Goal: Transaction & Acquisition: Purchase product/service

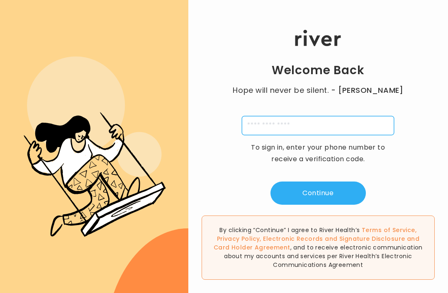
click at [358, 135] on input "tel" at bounding box center [318, 125] width 152 height 19
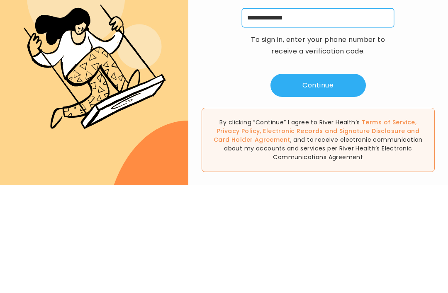
type input "**********"
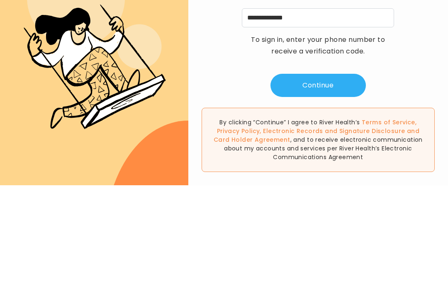
click at [347, 182] on button "Continue" at bounding box center [318, 193] width 95 height 23
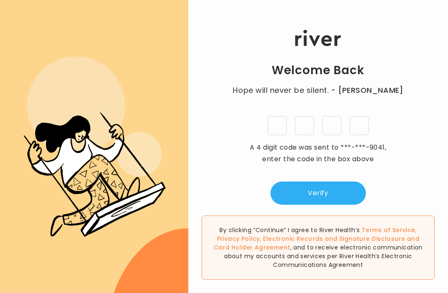
click at [273, 116] on input "tel" at bounding box center [277, 125] width 19 height 19
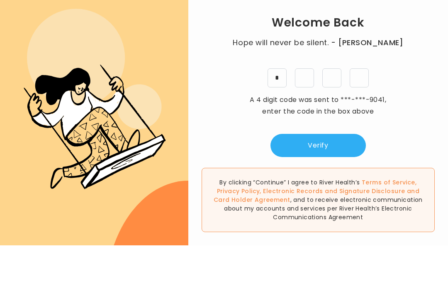
type input "*"
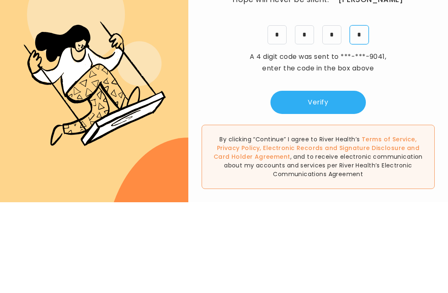
type input "*"
click at [349, 182] on button "Verify" at bounding box center [318, 193] width 95 height 23
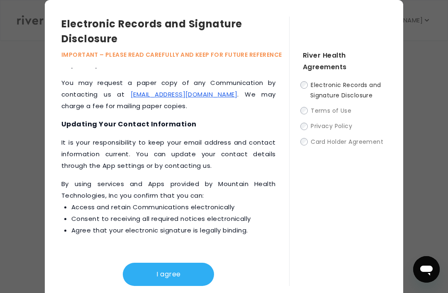
scroll to position [517, 0]
click at [312, 94] on span "Electronic Records and Signature Disclosure" at bounding box center [345, 90] width 71 height 19
click at [309, 94] on label "Electronic Records and Signature Disclosure" at bounding box center [345, 90] width 84 height 21
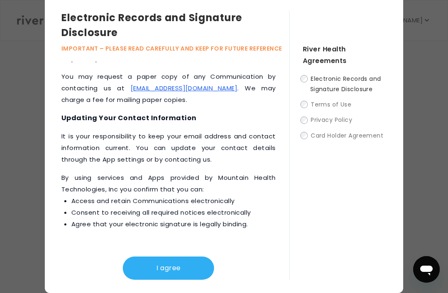
scroll to position [27, 0]
click at [196, 257] on button "I agree" at bounding box center [168, 268] width 91 height 23
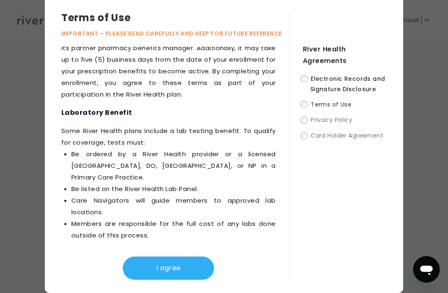
scroll to position [1510, 0]
click at [187, 258] on button "I agree" at bounding box center [168, 268] width 91 height 23
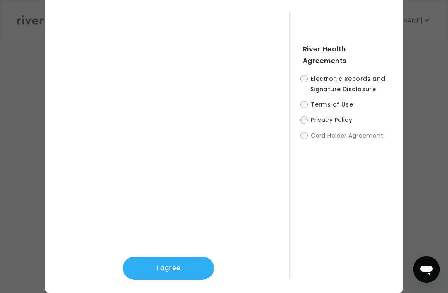
click at [191, 261] on button "I agree" at bounding box center [168, 268] width 91 height 23
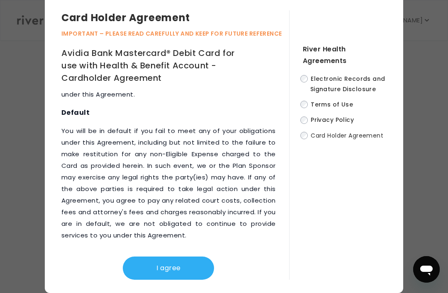
scroll to position [5748, 0]
click at [173, 258] on button "I agree" at bounding box center [168, 268] width 91 height 23
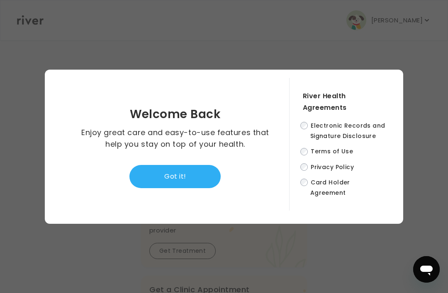
click at [174, 166] on button "Got it!" at bounding box center [174, 176] width 91 height 23
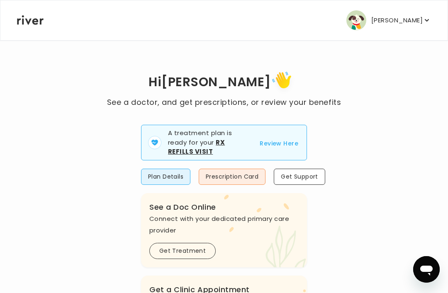
click at [224, 152] on p "A treatment plan is ready for your Rx Refills Visit" at bounding box center [209, 143] width 82 height 28
click at [229, 148] on p "A treatment plan is ready for your Rx Refills Visit" at bounding box center [209, 143] width 82 height 28
click at [282, 142] on button "Review Here" at bounding box center [279, 144] width 39 height 10
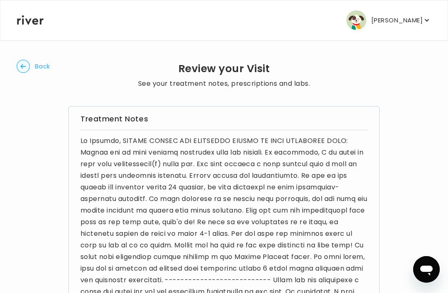
click at [50, 70] on span "Back" at bounding box center [42, 67] width 15 height 12
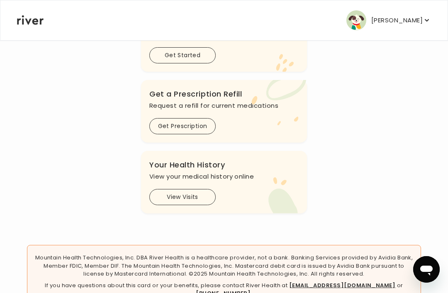
scroll to position [292, 0]
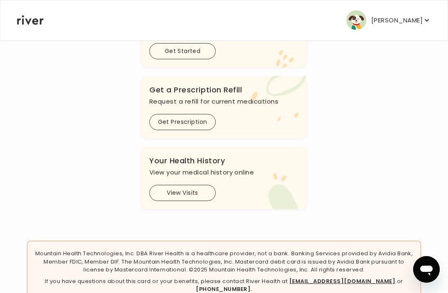
click at [198, 127] on button "Get Prescription" at bounding box center [182, 122] width 66 height 16
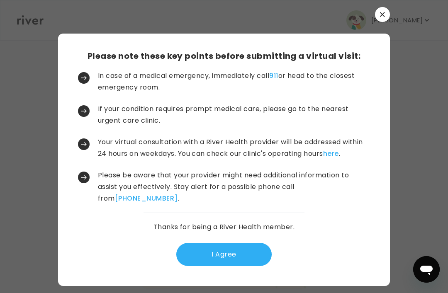
scroll to position [0, 0]
click at [226, 266] on button "I Agree" at bounding box center [223, 254] width 95 height 23
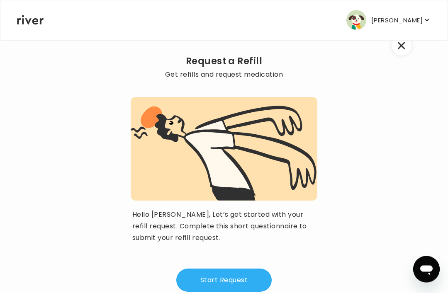
scroll to position [43, 0]
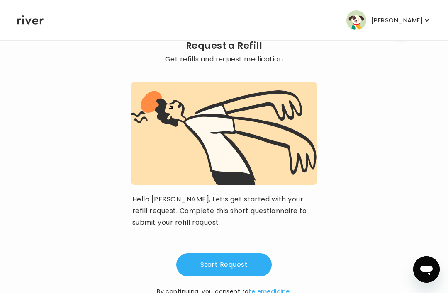
click at [239, 269] on button "Start Request" at bounding box center [223, 265] width 95 height 23
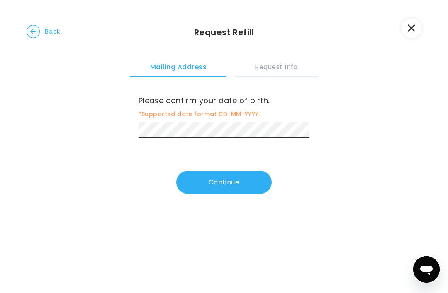
click at [223, 189] on button "Continue" at bounding box center [223, 182] width 95 height 23
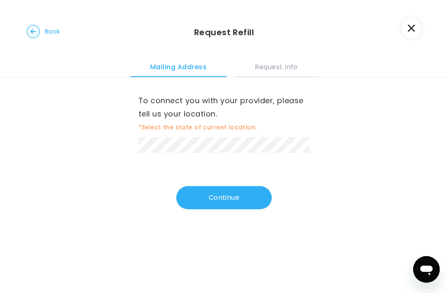
click at [214, 204] on button "Continue" at bounding box center [223, 197] width 95 height 23
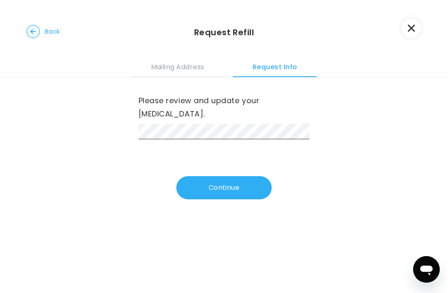
click at [204, 181] on button "Continue" at bounding box center [223, 187] width 95 height 23
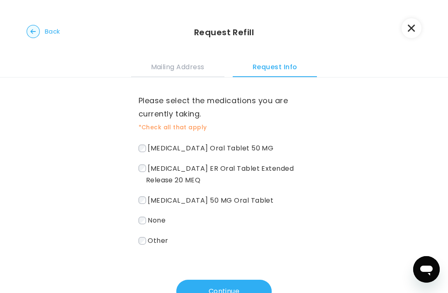
click at [154, 153] on span "Chlorthalidone Oral Tablet 50 MG" at bounding box center [211, 149] width 126 height 10
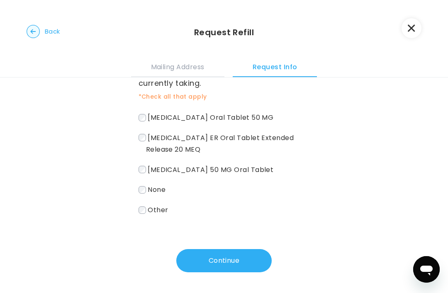
click at [250, 261] on button "Continue" at bounding box center [223, 260] width 95 height 23
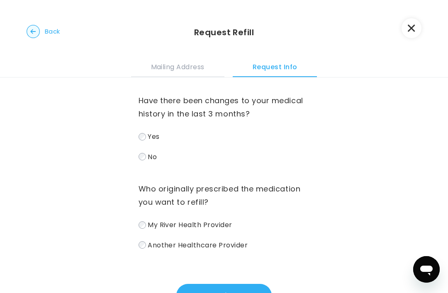
click at [139, 250] on label "Another Healthcare Provider" at bounding box center [224, 245] width 171 height 12
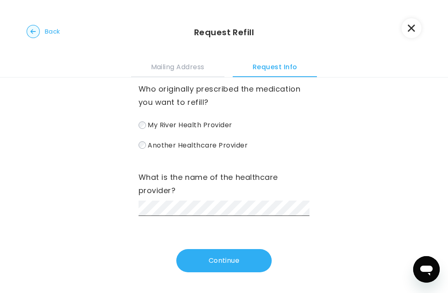
scroll to position [100, 0]
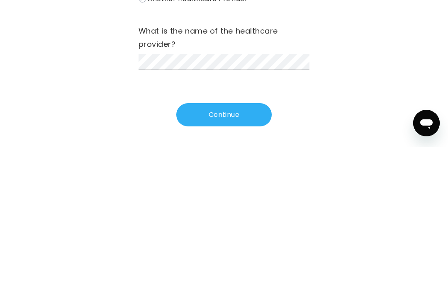
click at [236, 250] on button "Continue" at bounding box center [223, 261] width 95 height 23
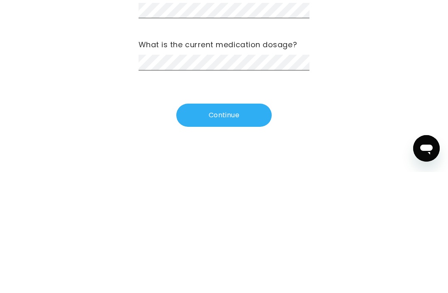
click at [245, 225] on button "Continue" at bounding box center [223, 236] width 95 height 23
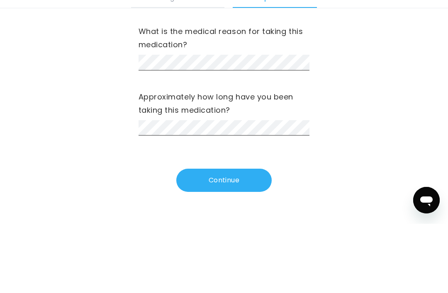
click at [271, 160] on label "Approximately how long have you been taking this medication?" at bounding box center [224, 173] width 171 height 27
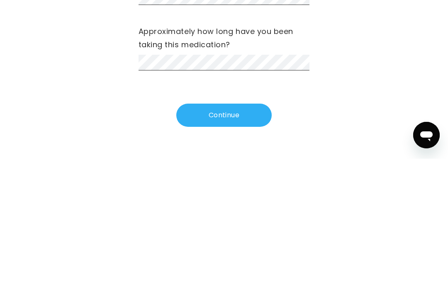
click at [242, 238] on button "Continue" at bounding box center [223, 249] width 95 height 23
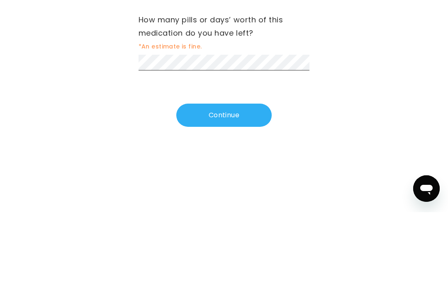
click at [222, 185] on button "Continue" at bounding box center [223, 196] width 95 height 23
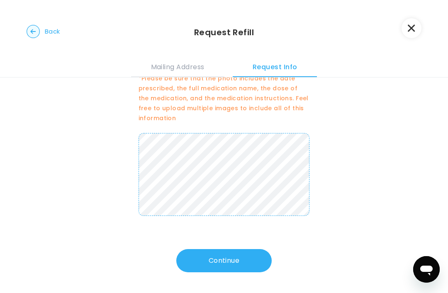
click at [242, 264] on button "Continue" at bounding box center [223, 260] width 95 height 23
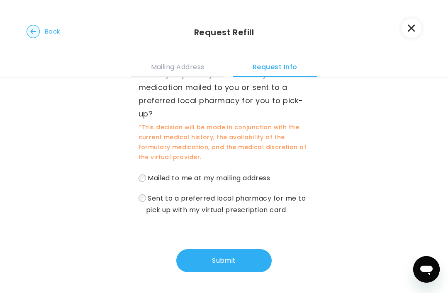
click at [139, 205] on label "Sent to a preferred local pharmacy for me to pick up with my virtual prescripti…" at bounding box center [224, 205] width 171 height 24
click at [229, 256] on button "Submit" at bounding box center [223, 260] width 95 height 23
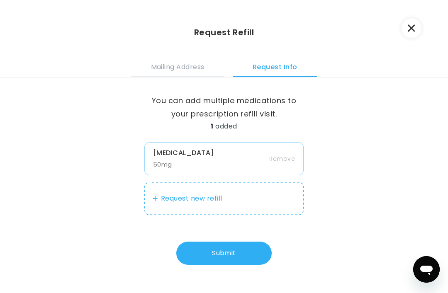
click at [218, 259] on button "Submit" at bounding box center [223, 253] width 95 height 23
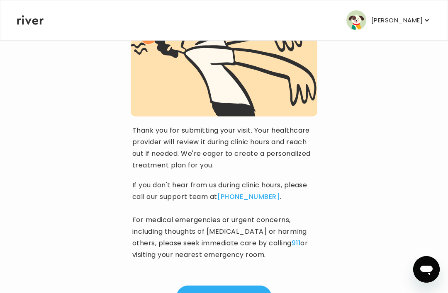
scroll to position [107, 0]
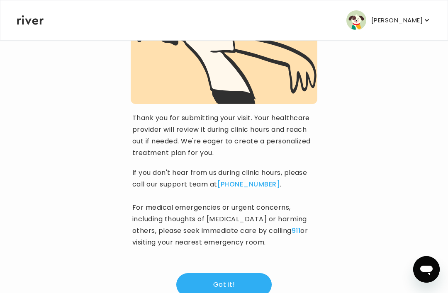
click at [247, 280] on button "Got it!" at bounding box center [223, 285] width 95 height 23
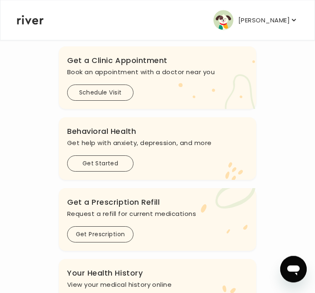
scroll to position [209, 0]
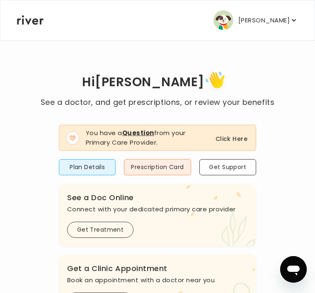
click at [239, 138] on button "Click Here" at bounding box center [232, 139] width 32 height 10
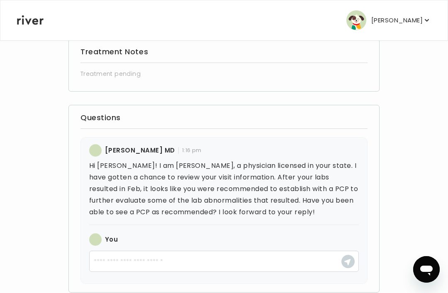
scroll to position [69, 0]
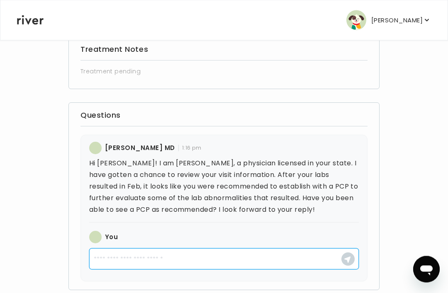
click at [132, 260] on textarea at bounding box center [224, 259] width 270 height 21
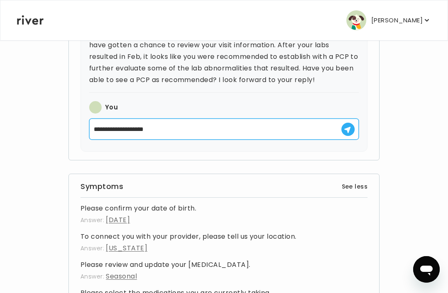
scroll to position [200, 0]
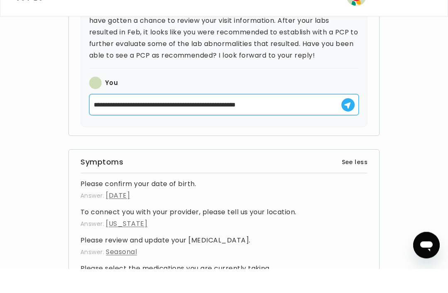
type textarea "**********"
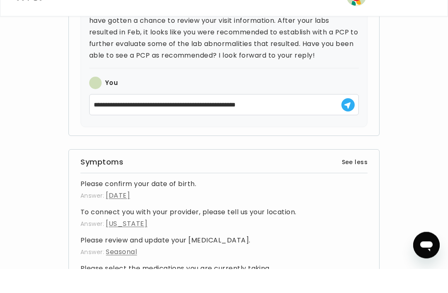
click at [315, 127] on icon "button" at bounding box center [347, 130] width 7 height 7
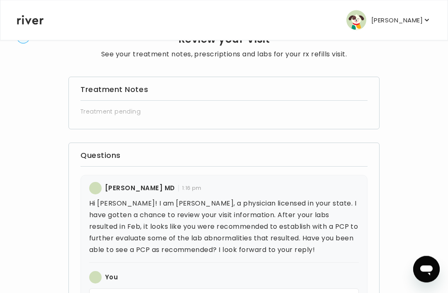
scroll to position [0, 0]
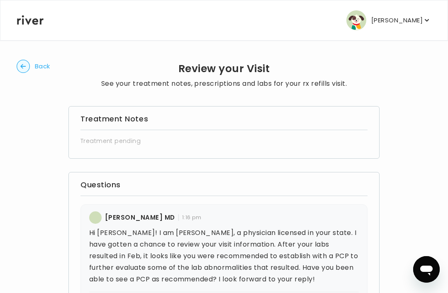
click at [315, 23] on icon "button" at bounding box center [427, 20] width 8 height 8
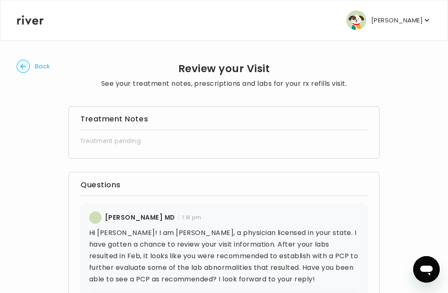
click at [29, 72] on icon "button" at bounding box center [23, 66] width 13 height 13
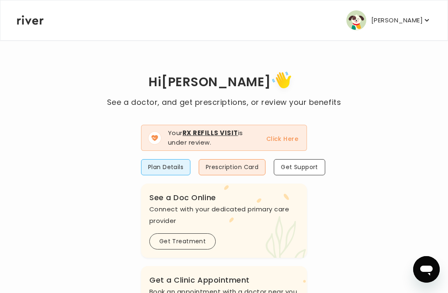
click at [281, 138] on button "Click Here" at bounding box center [282, 139] width 32 height 10
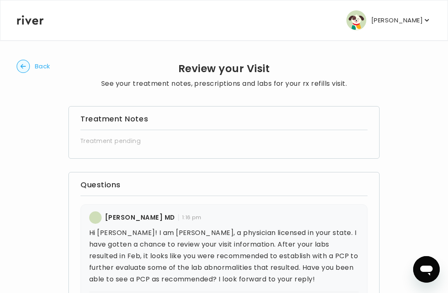
click at [37, 68] on span "Back" at bounding box center [42, 67] width 15 height 12
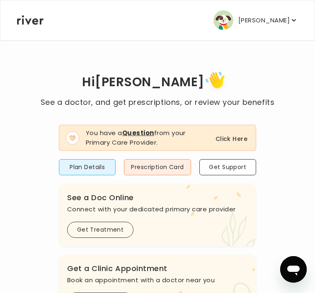
click at [239, 141] on button "Click Here" at bounding box center [232, 139] width 32 height 10
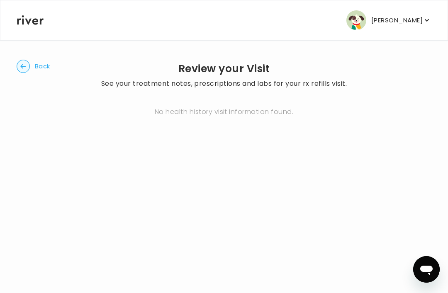
click at [50, 67] on span "Back" at bounding box center [42, 67] width 15 height 12
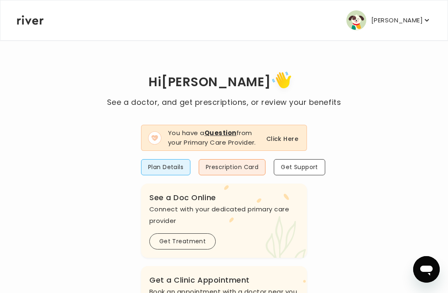
click at [287, 144] on button "Click Here" at bounding box center [282, 139] width 32 height 10
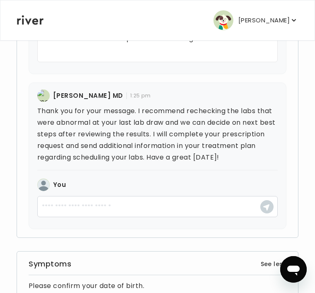
scroll to position [303, 0]
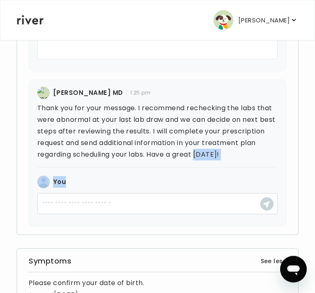
click at [291, 106] on div "Questions Anika Ramos MD 1:16 pm Hi Rebecca! I am Dr. Ramos, a physician licens…" at bounding box center [158, 52] width 282 height 367
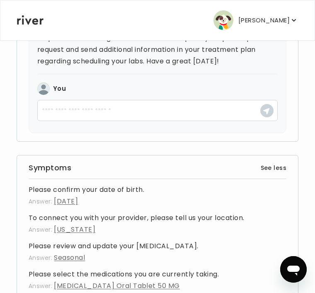
scroll to position [397, 0]
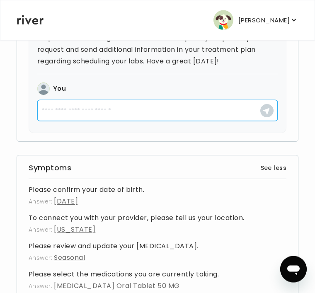
click at [118, 122] on textarea at bounding box center [157, 110] width 241 height 21
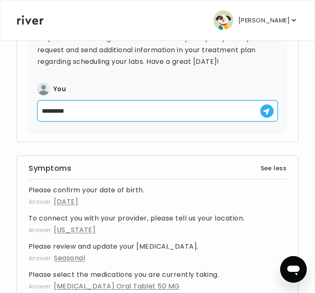
type textarea "*********"
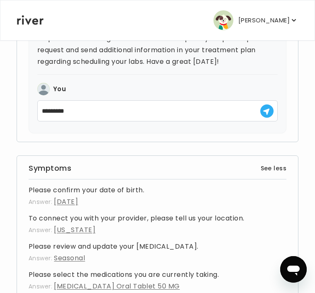
click at [268, 117] on button "button" at bounding box center [267, 111] width 13 height 13
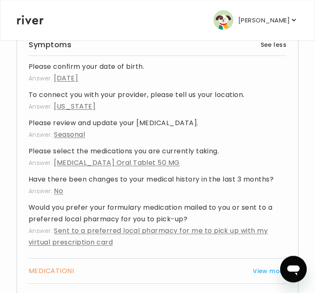
scroll to position [521, 0]
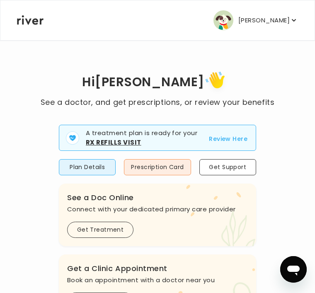
click at [242, 143] on button "Review Here" at bounding box center [228, 139] width 39 height 10
